Goal: Task Accomplishment & Management: Complete application form

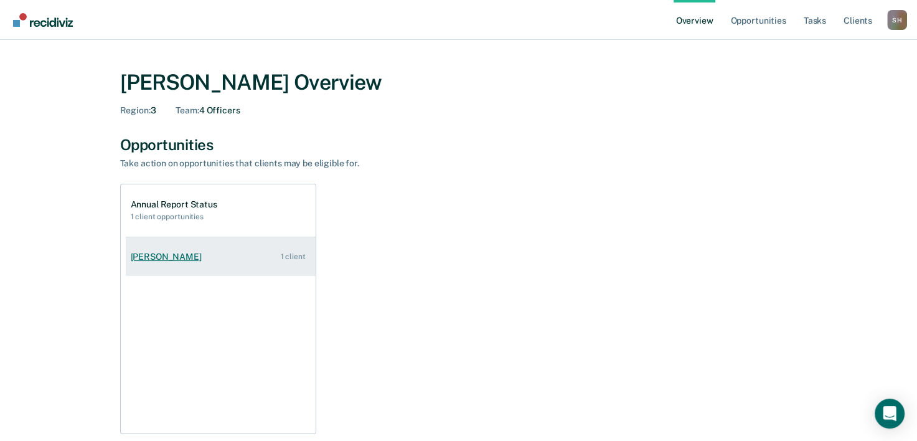
click at [155, 253] on div "Eric Cardenas" at bounding box center [169, 256] width 76 height 11
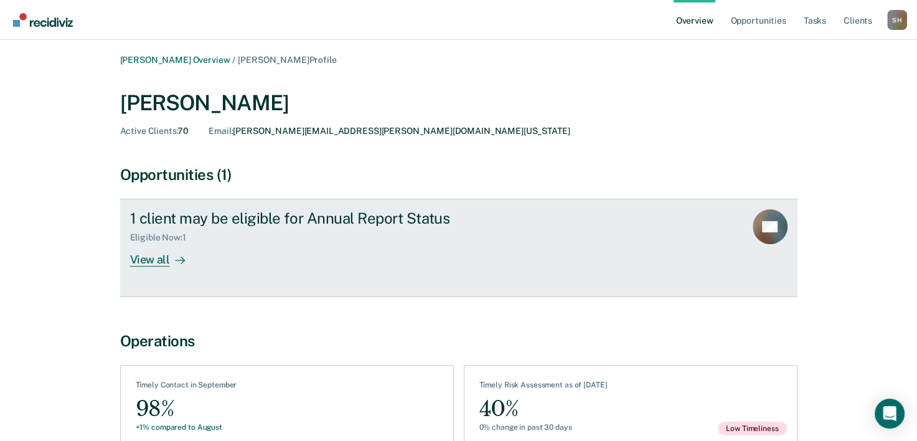
click at [152, 261] on div "View all" at bounding box center [165, 255] width 70 height 24
